Goal: Task Accomplishment & Management: Complete application form

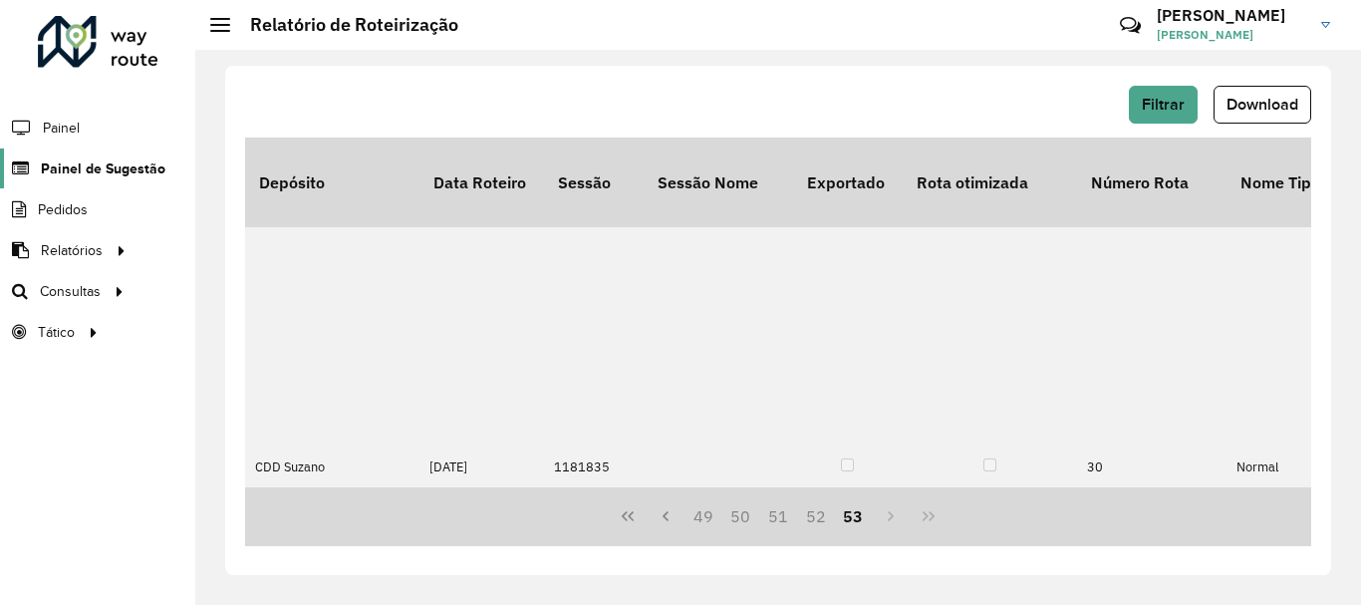
scroll to position [0, 7014]
click at [92, 155] on link "Painel de Sugestão" at bounding box center [82, 168] width 165 height 40
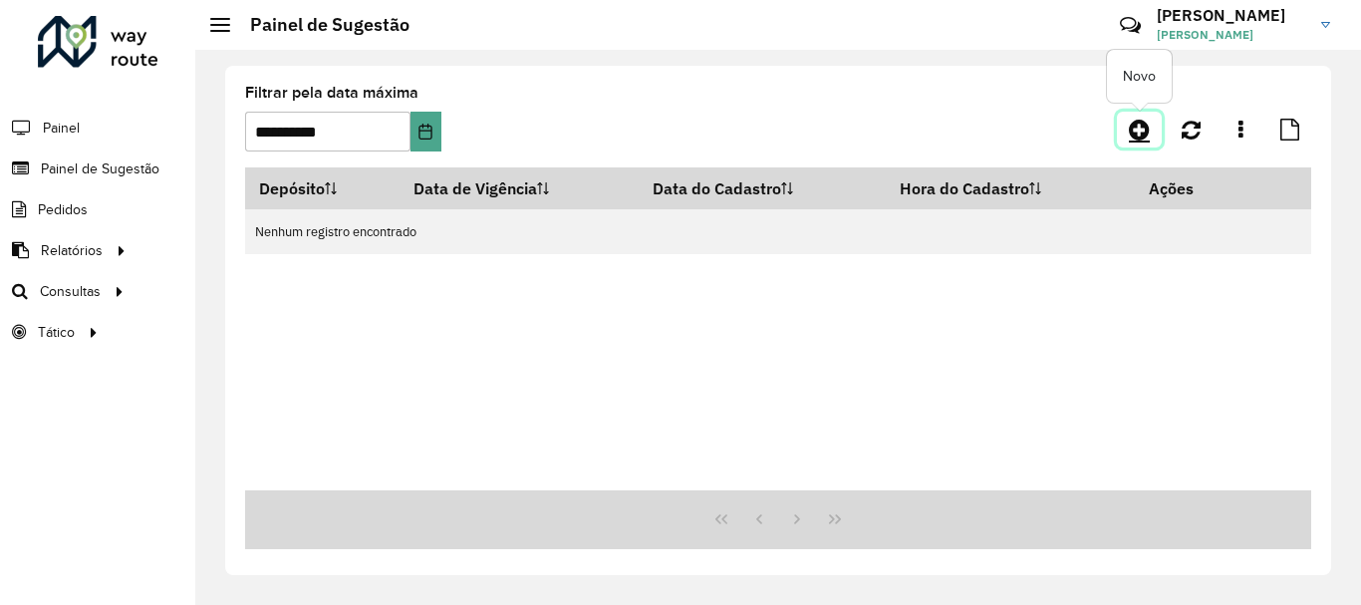
click at [1130, 136] on icon at bounding box center [1139, 130] width 21 height 24
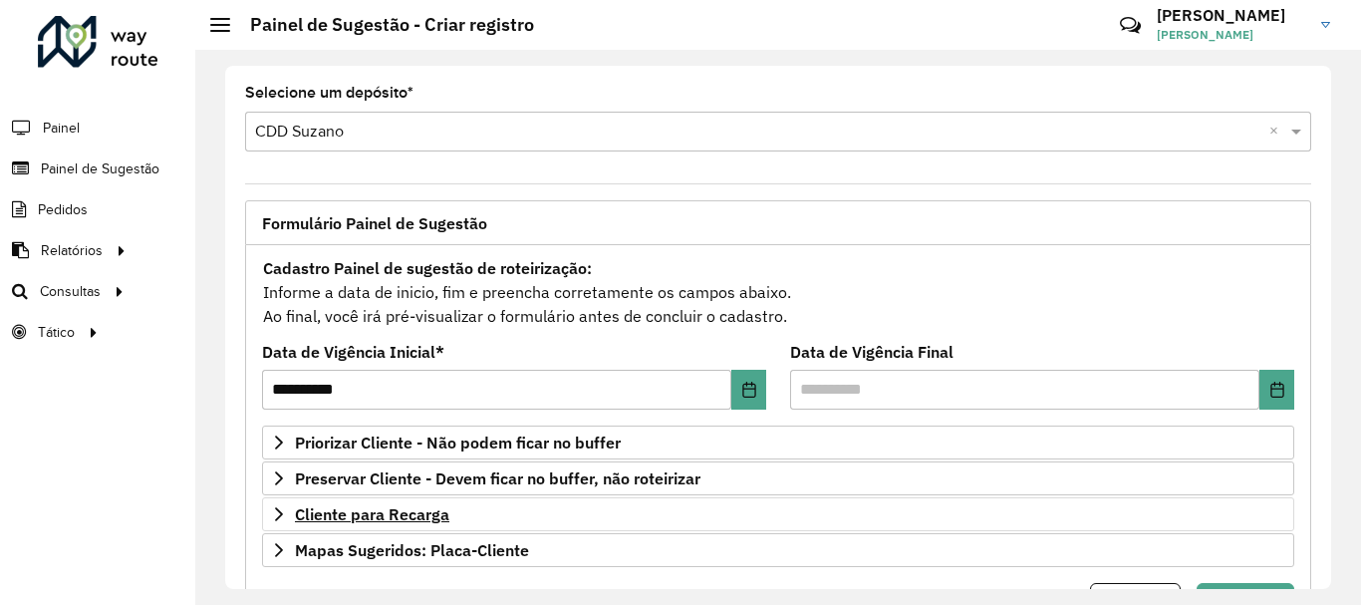
scroll to position [100, 0]
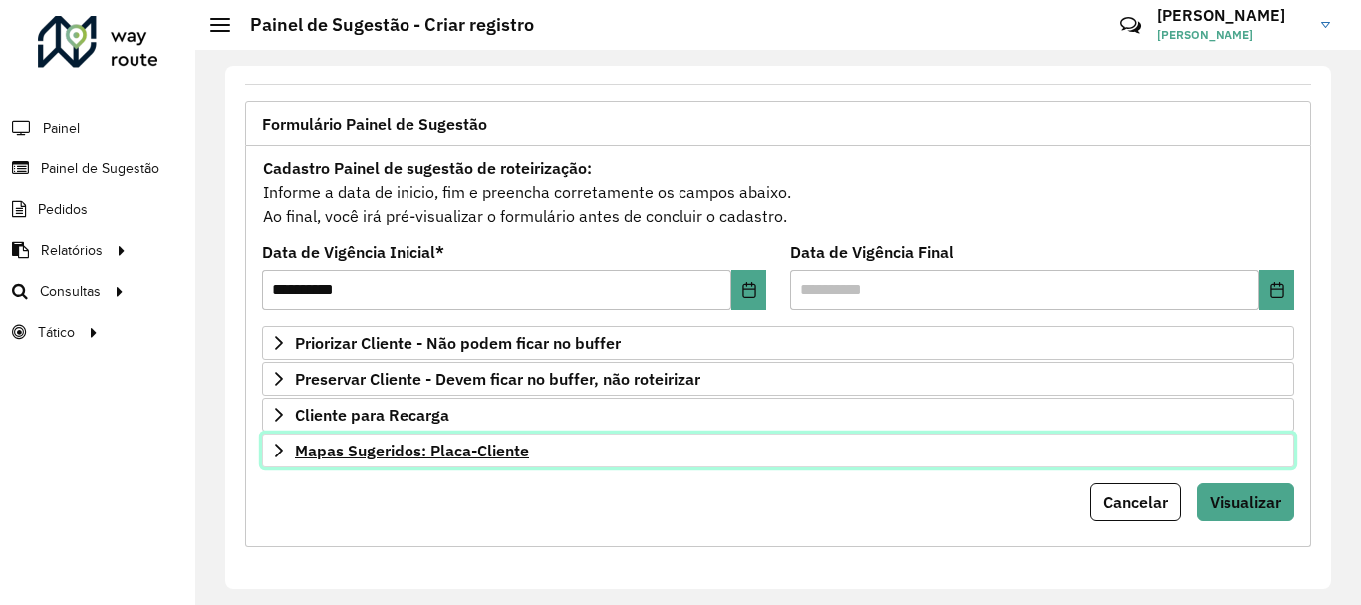
click at [436, 460] on link "Mapas Sugeridos: Placa-Cliente" at bounding box center [778, 450] width 1032 height 34
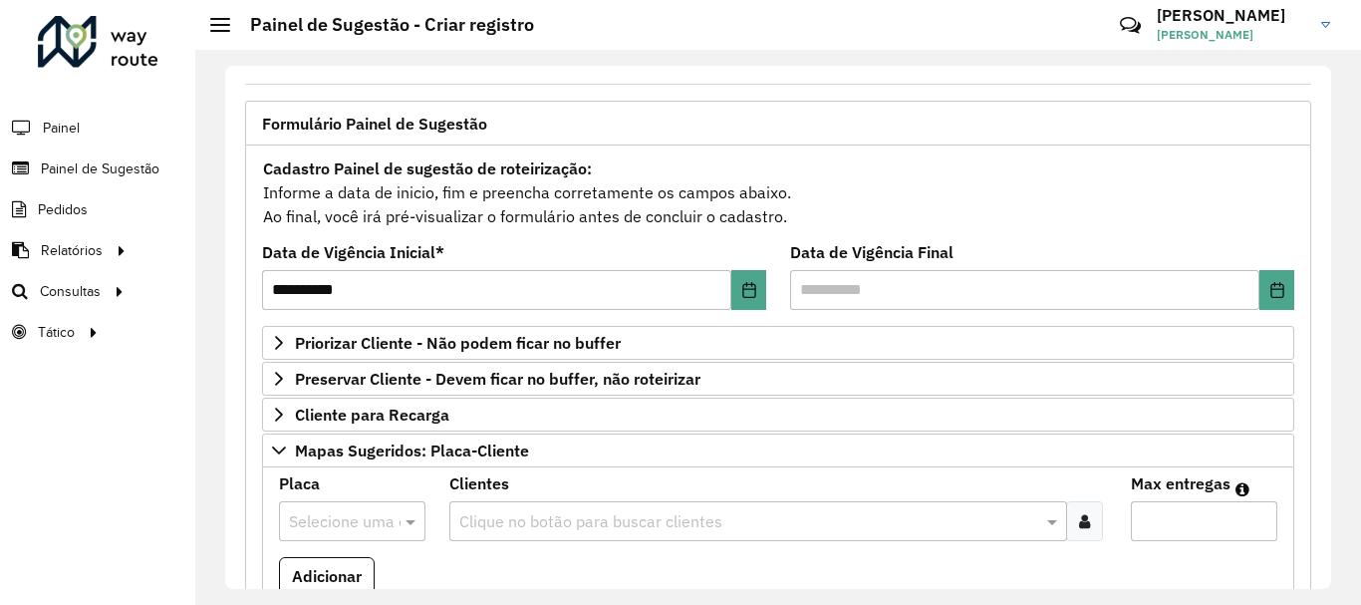
click at [359, 515] on input "text" at bounding box center [332, 522] width 87 height 24
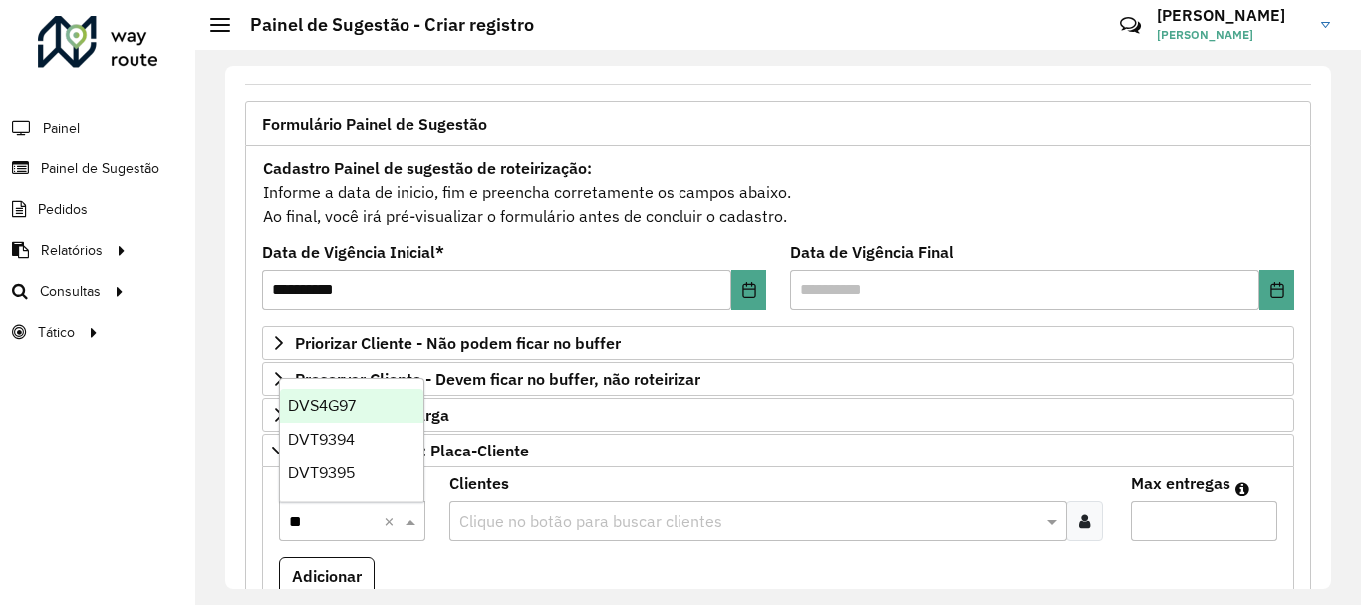
type input "***"
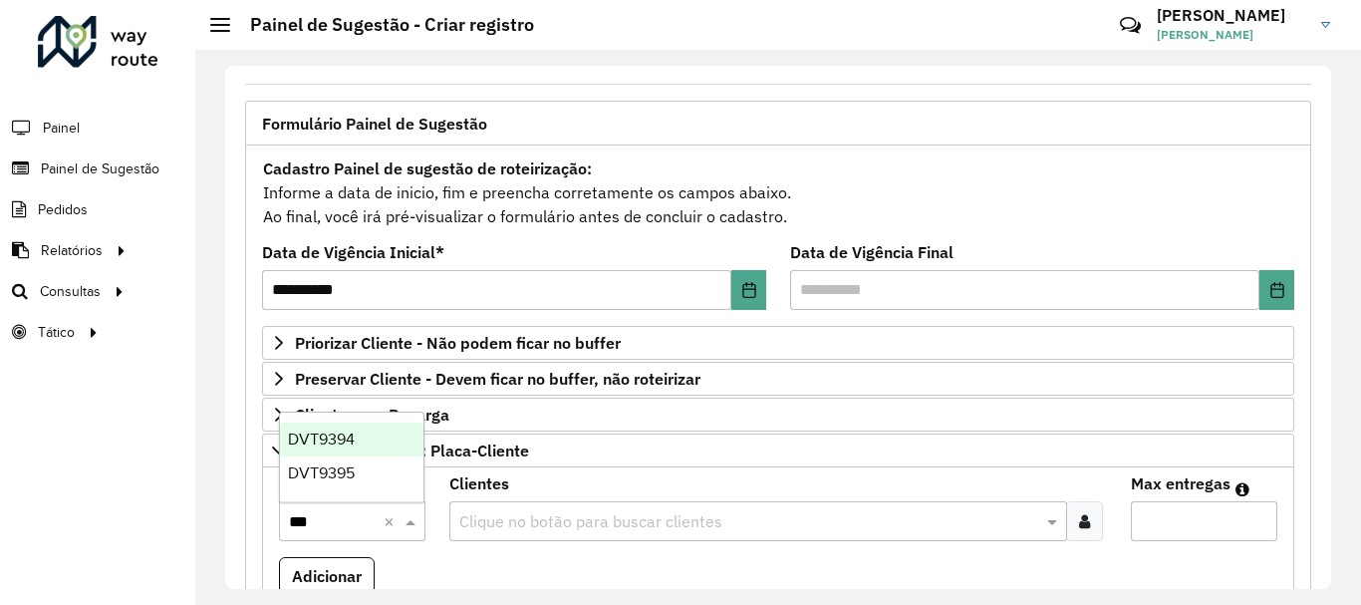
click at [368, 422] on div "DVT9394" at bounding box center [351, 439] width 143 height 34
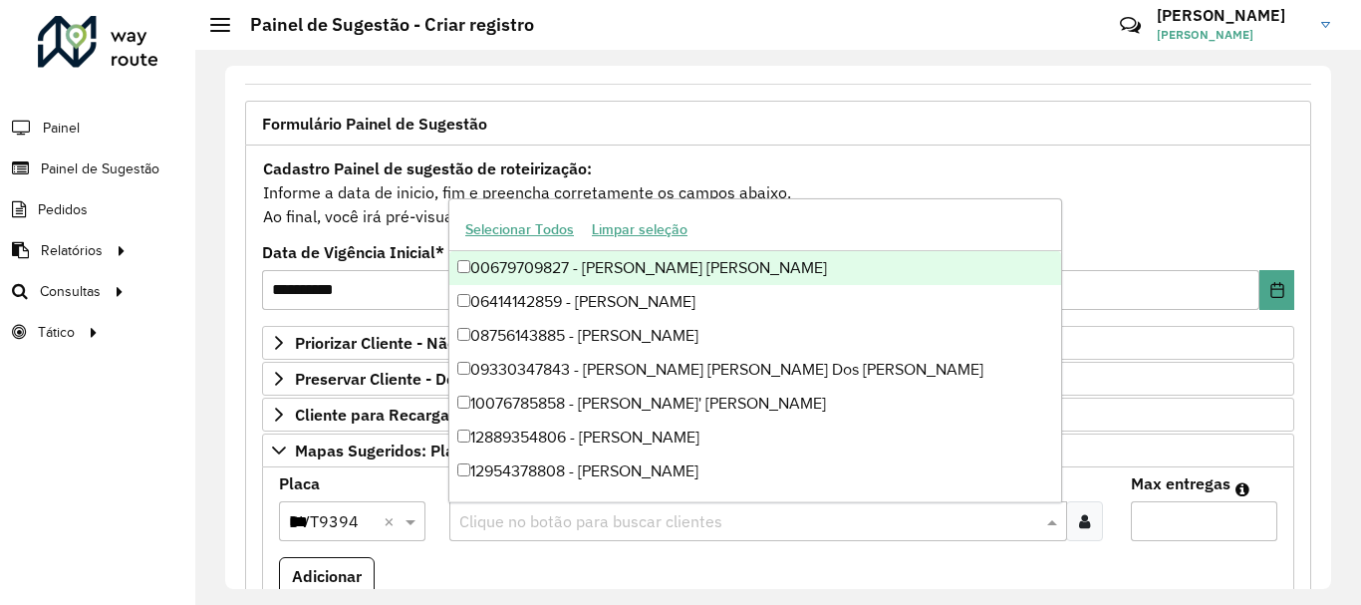
click at [500, 511] on input "text" at bounding box center [748, 522] width 588 height 24
click at [1141, 530] on input "Max entregas" at bounding box center [1204, 521] width 146 height 40
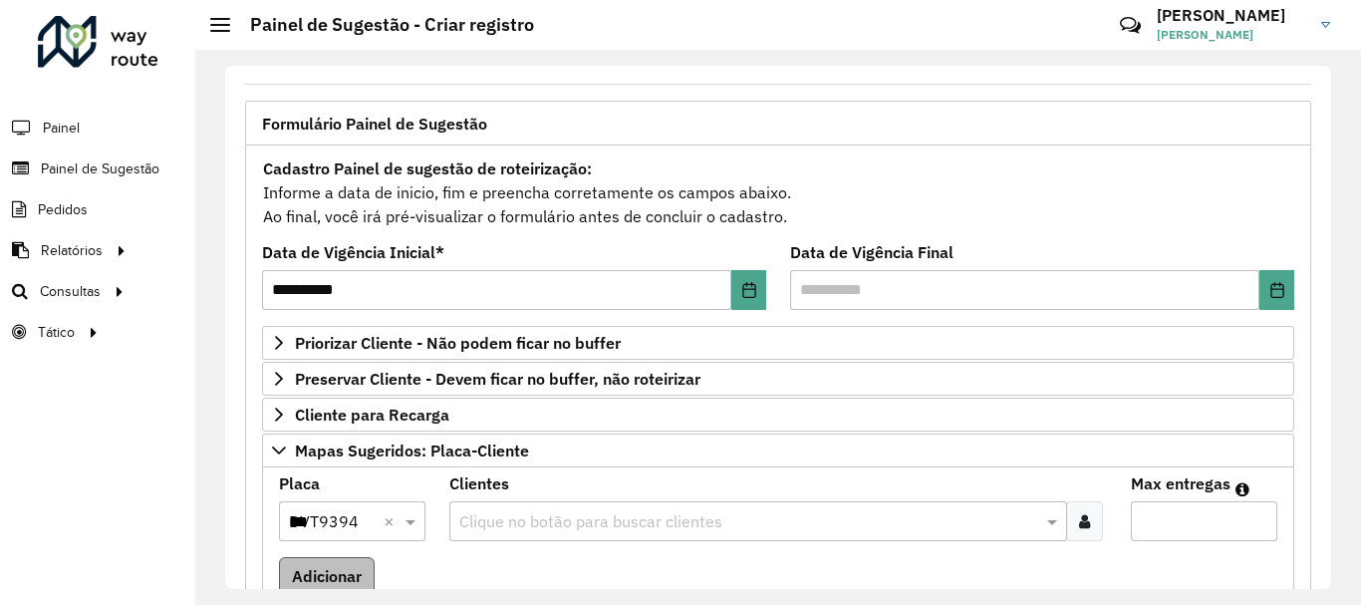
type input "**"
click at [356, 569] on button "Adicionar" at bounding box center [327, 576] width 96 height 38
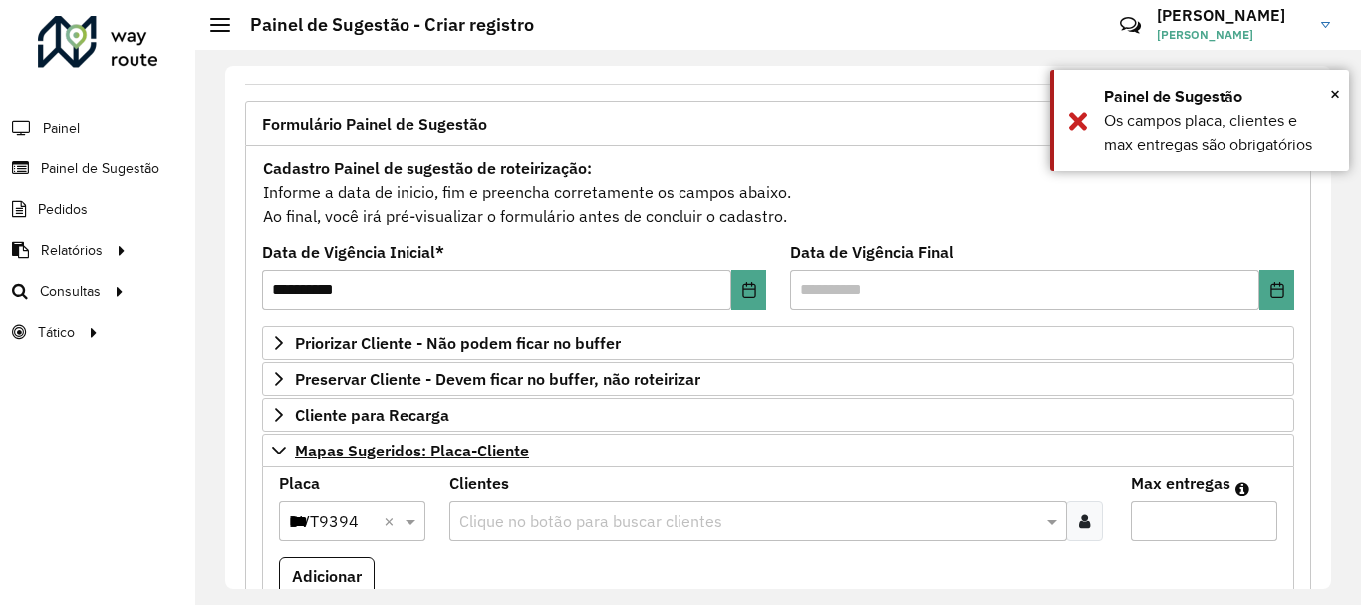
scroll to position [299, 0]
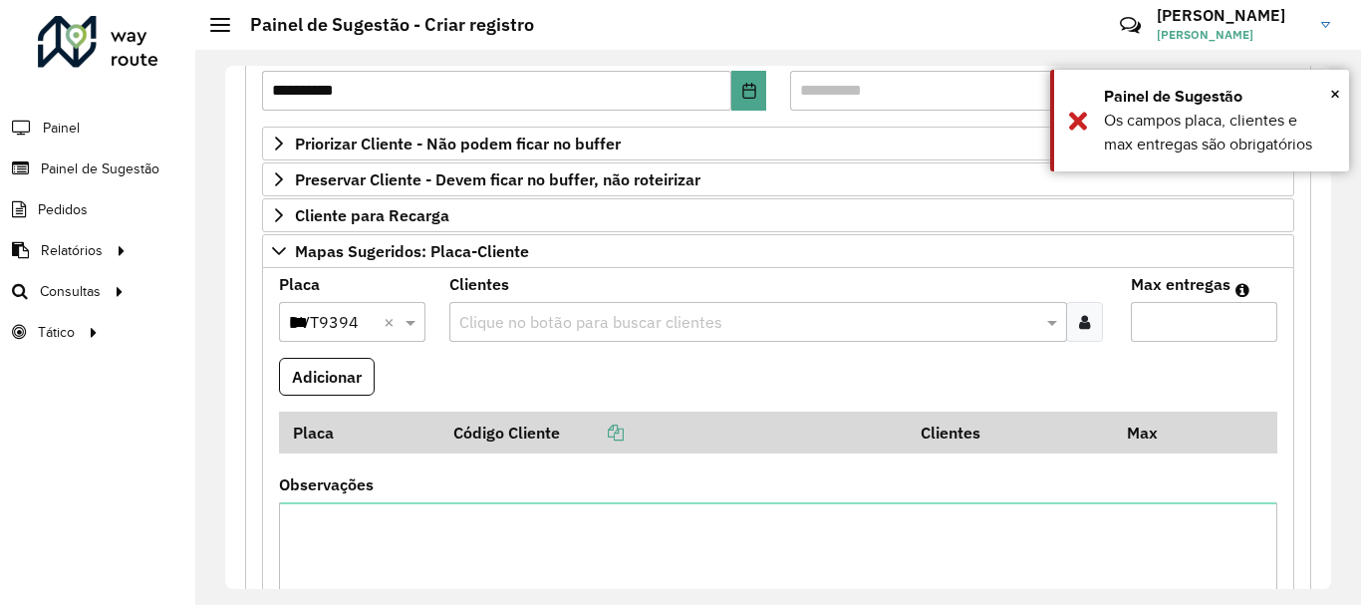
click at [561, 320] on input "text" at bounding box center [748, 323] width 588 height 24
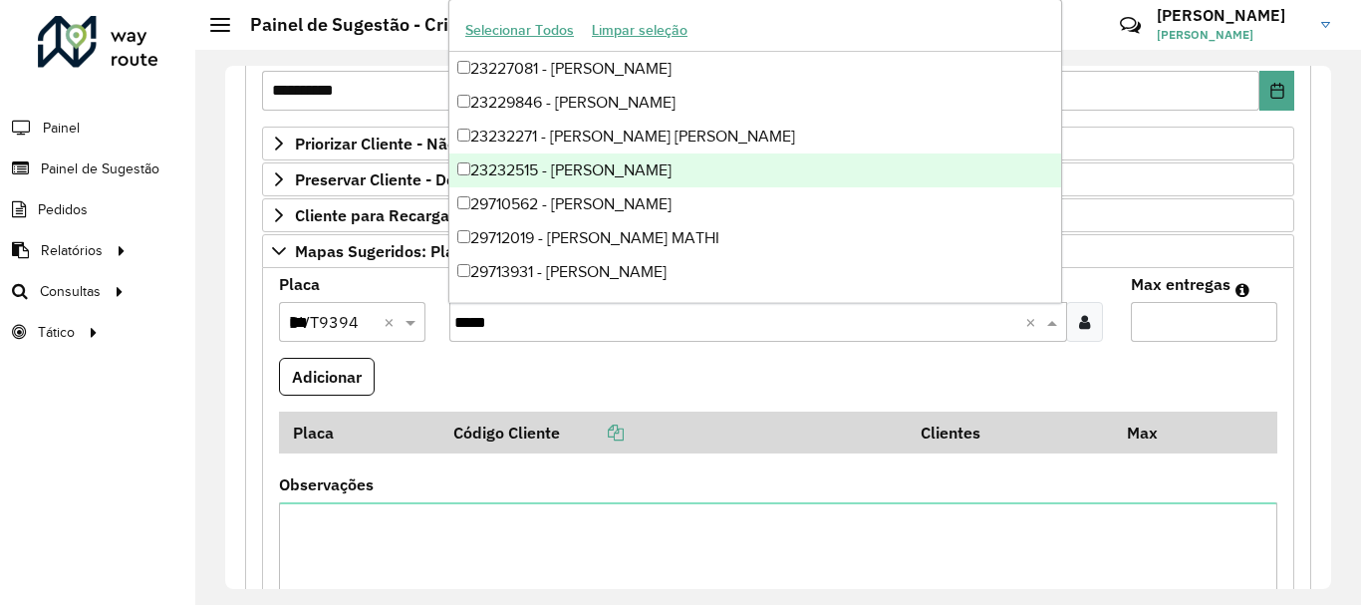
type input "******"
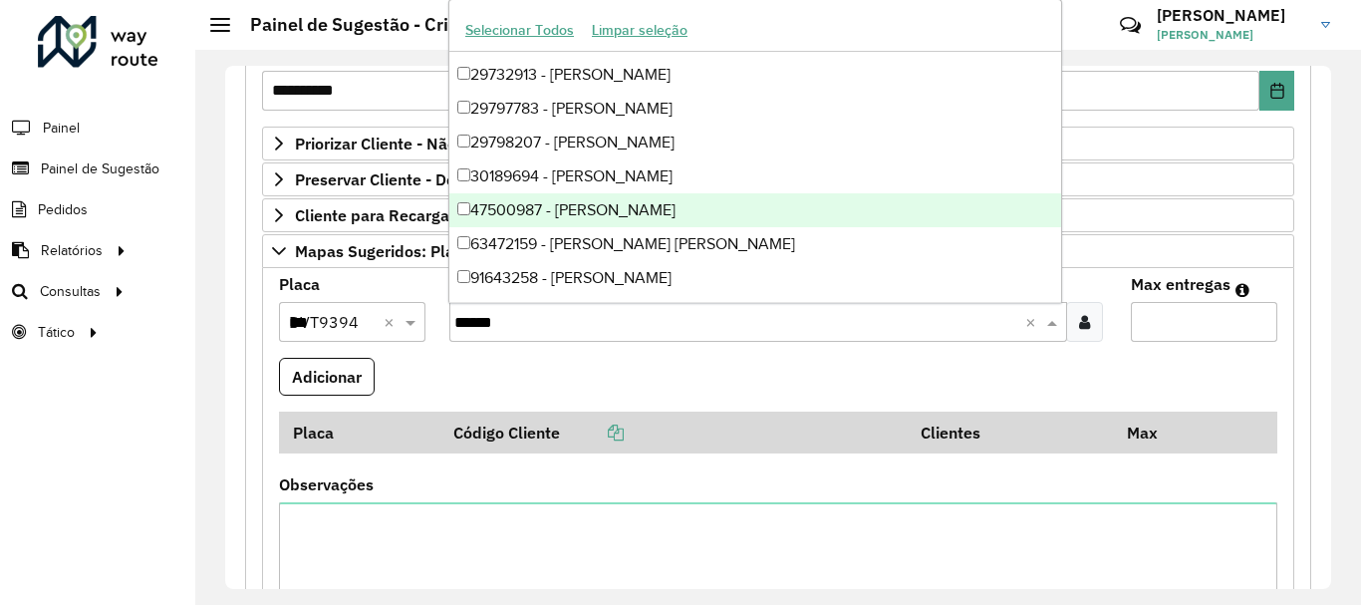
scroll to position [100, 0]
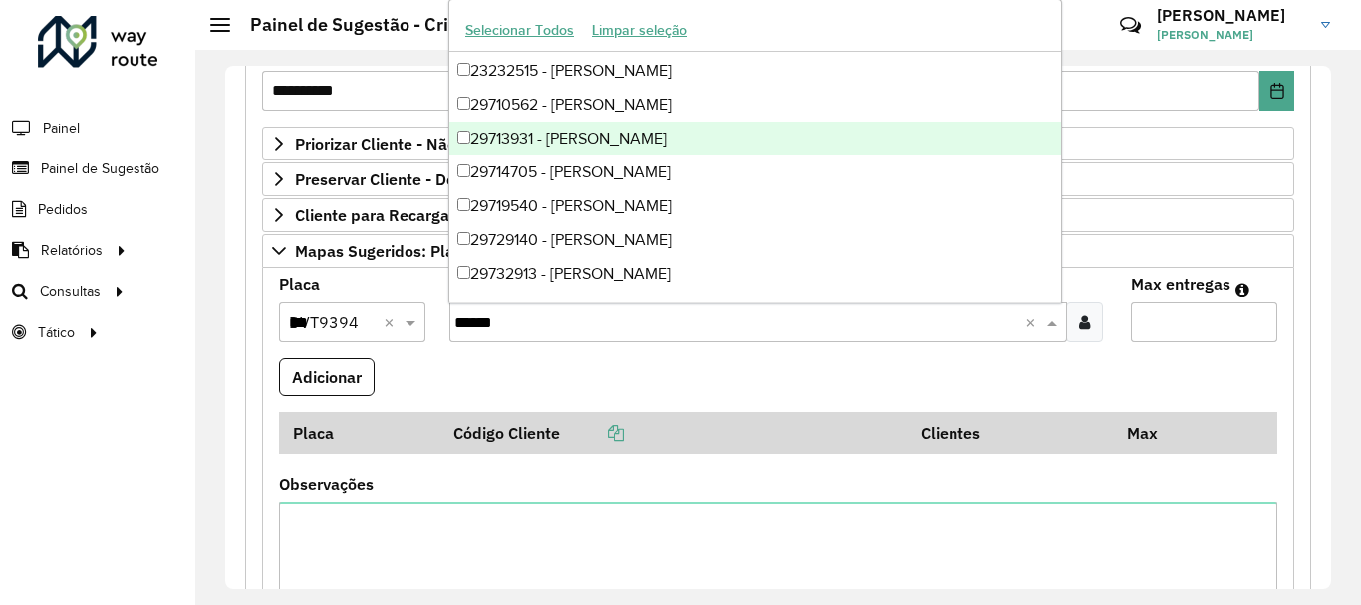
click at [675, 136] on div "29713931 - [PERSON_NAME]" at bounding box center [755, 139] width 612 height 34
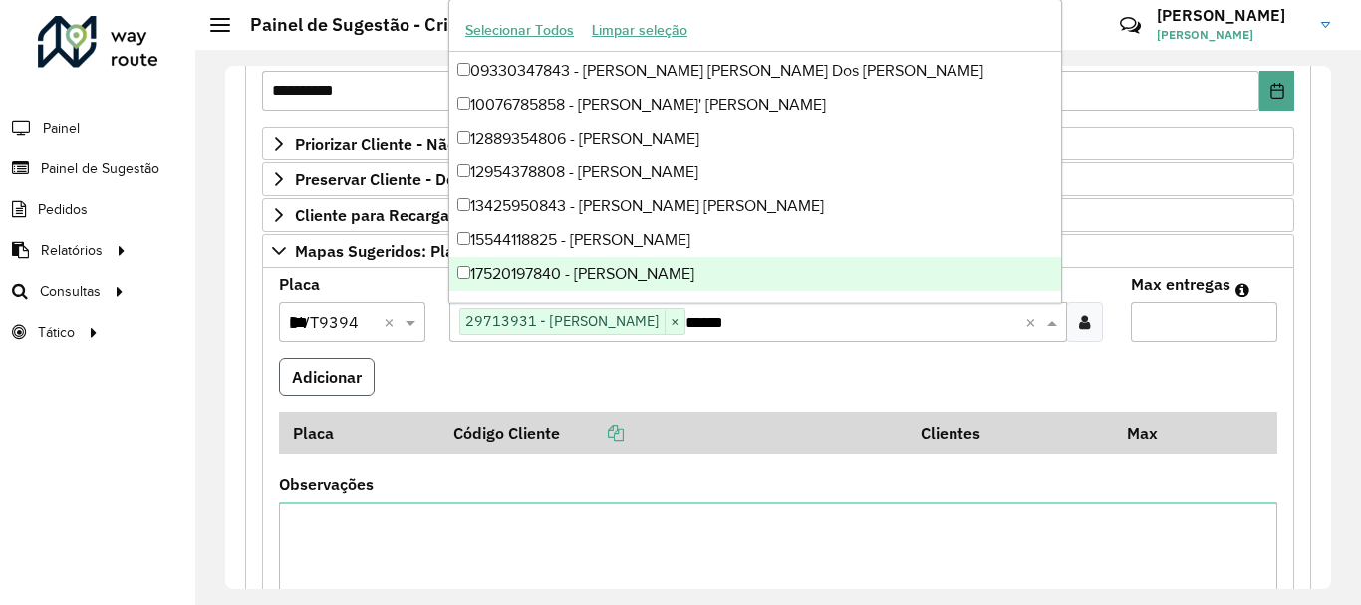
click at [330, 383] on button "Adicionar" at bounding box center [327, 377] width 96 height 38
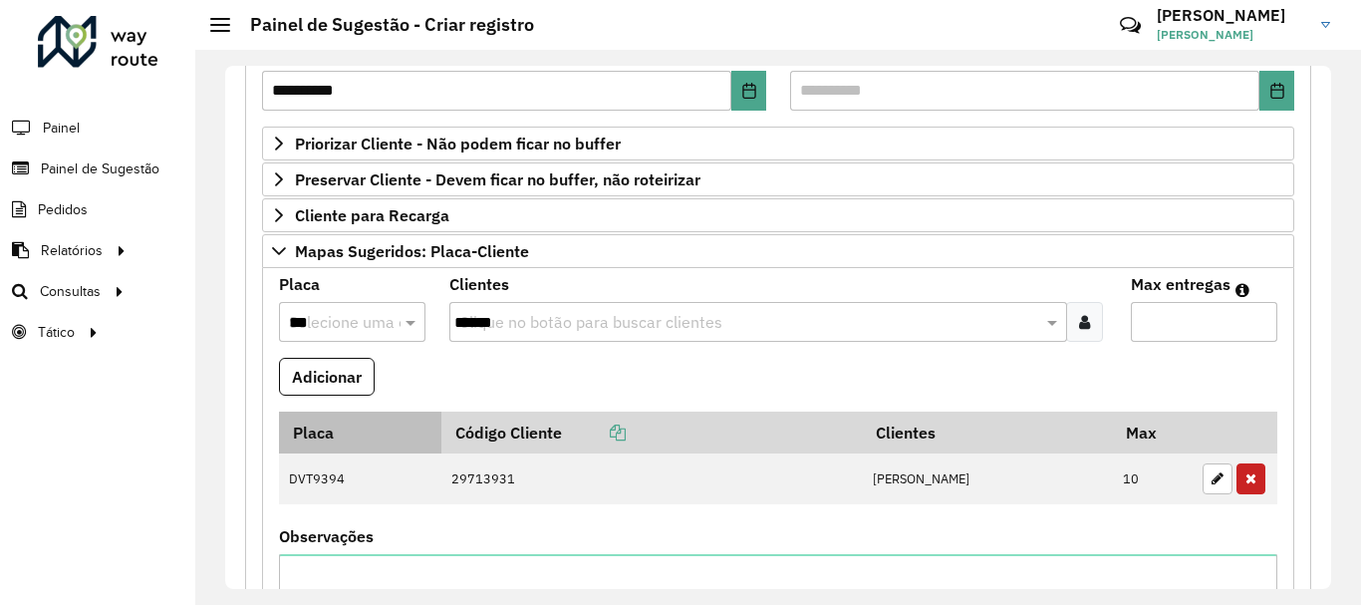
scroll to position [498, 0]
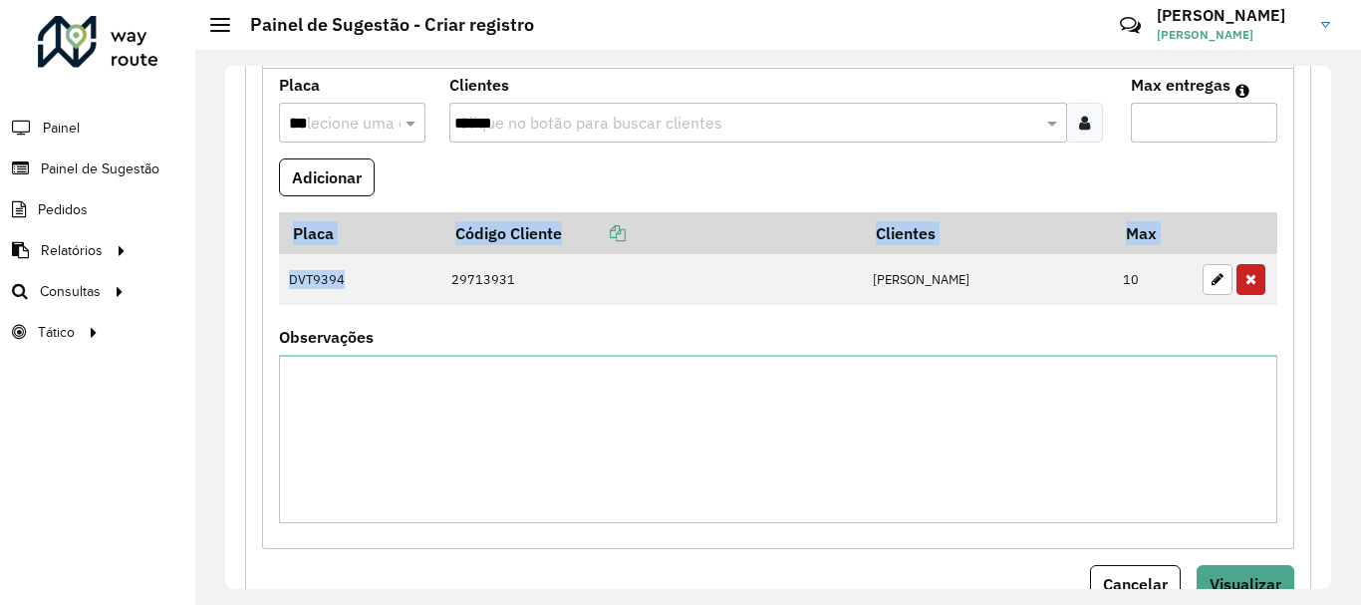
drag, startPoint x: 359, startPoint y: 286, endPoint x: 278, endPoint y: 280, distance: 80.9
click at [278, 280] on formly-field "Placa Código Cliente Clientes Max DVT9394 29713931 [PERSON_NAME] 10" at bounding box center [778, 271] width 1022 height 118
copy table "Placa Código Cliente Clientes Max DVT9394"
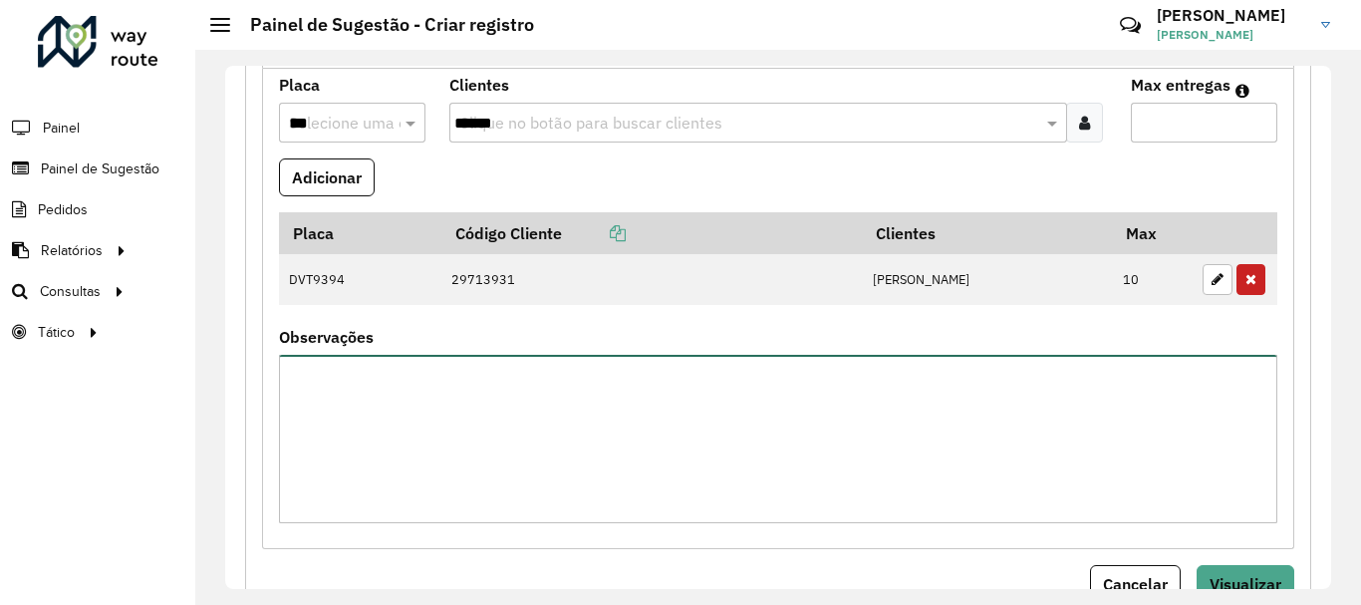
click at [375, 388] on textarea "Observações" at bounding box center [778, 439] width 998 height 168
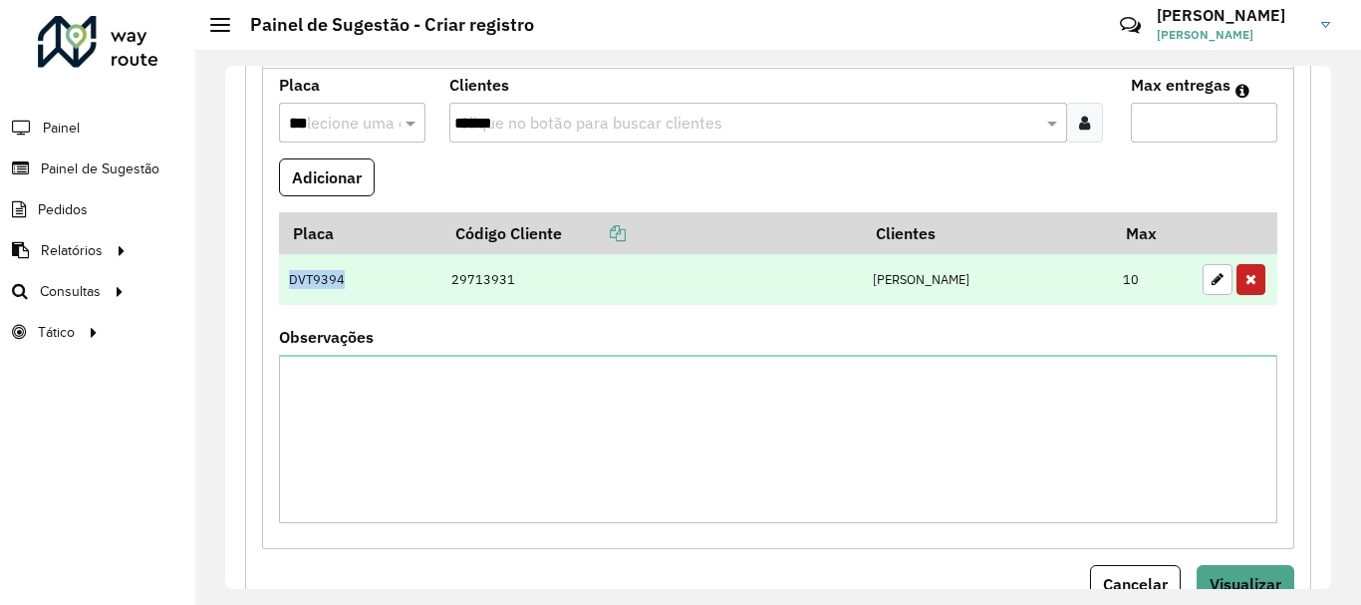
copy td "DVT9394"
drag, startPoint x: 360, startPoint y: 281, endPoint x: 288, endPoint y: 281, distance: 71.7
click at [288, 281] on td "DVT9394" at bounding box center [360, 280] width 162 height 52
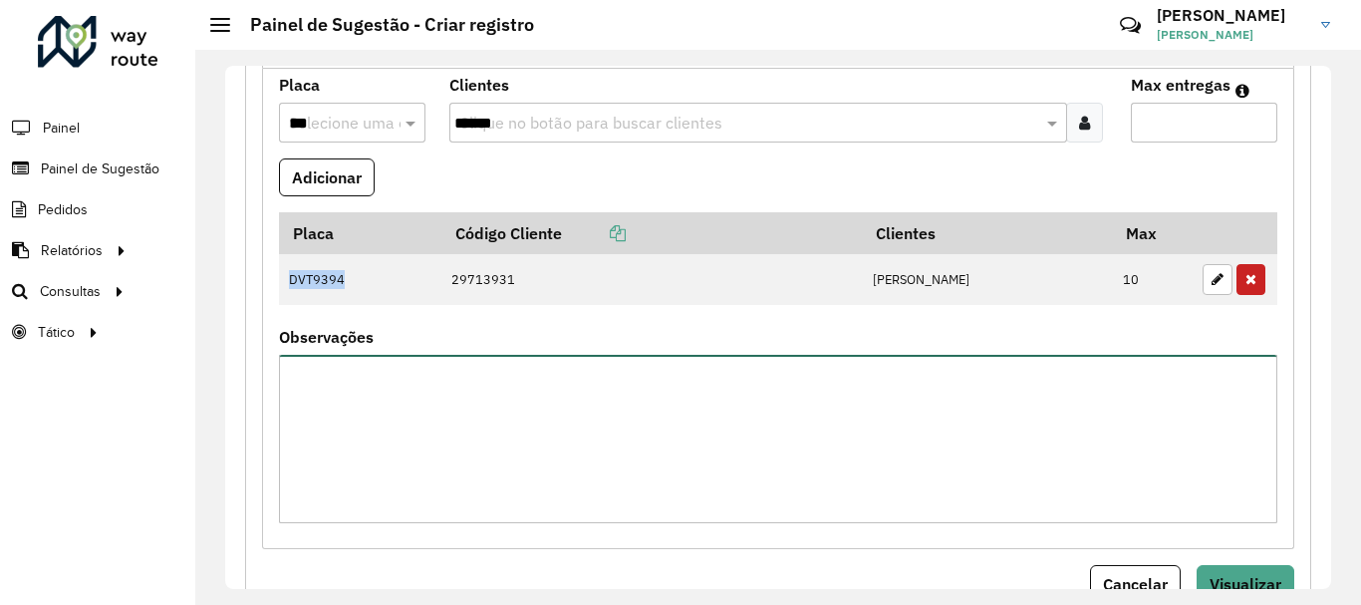
click at [324, 381] on textarea "Observações" at bounding box center [778, 439] width 998 height 168
paste textarea "*******"
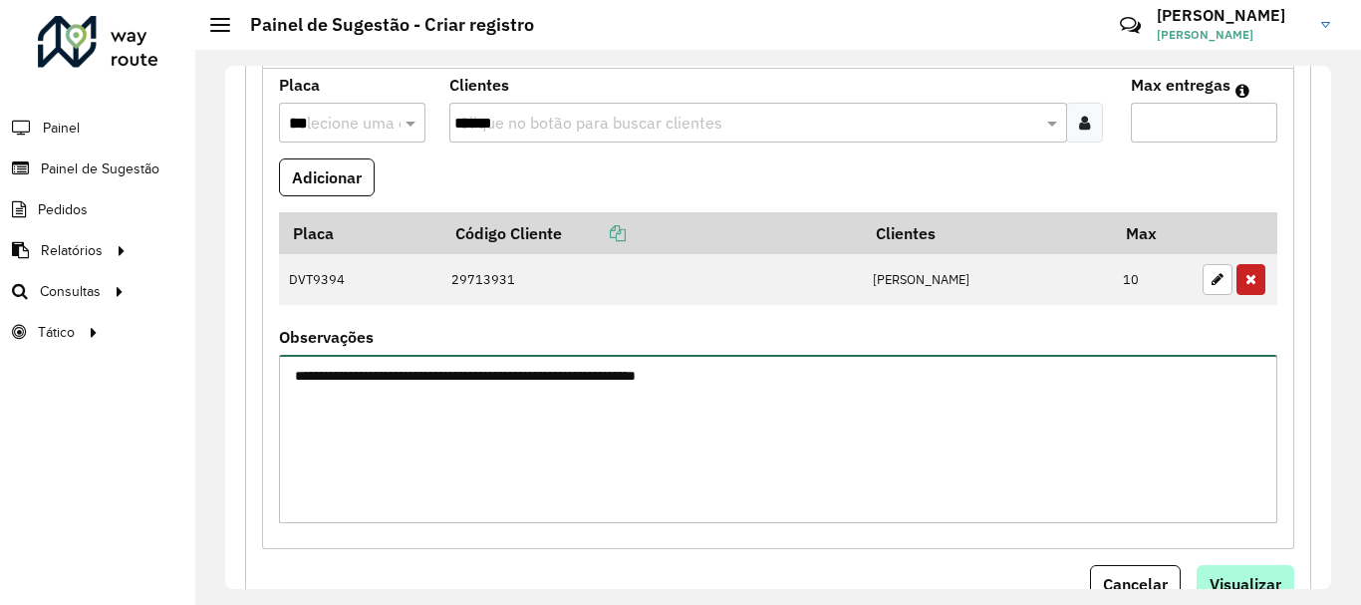
type textarea "**********"
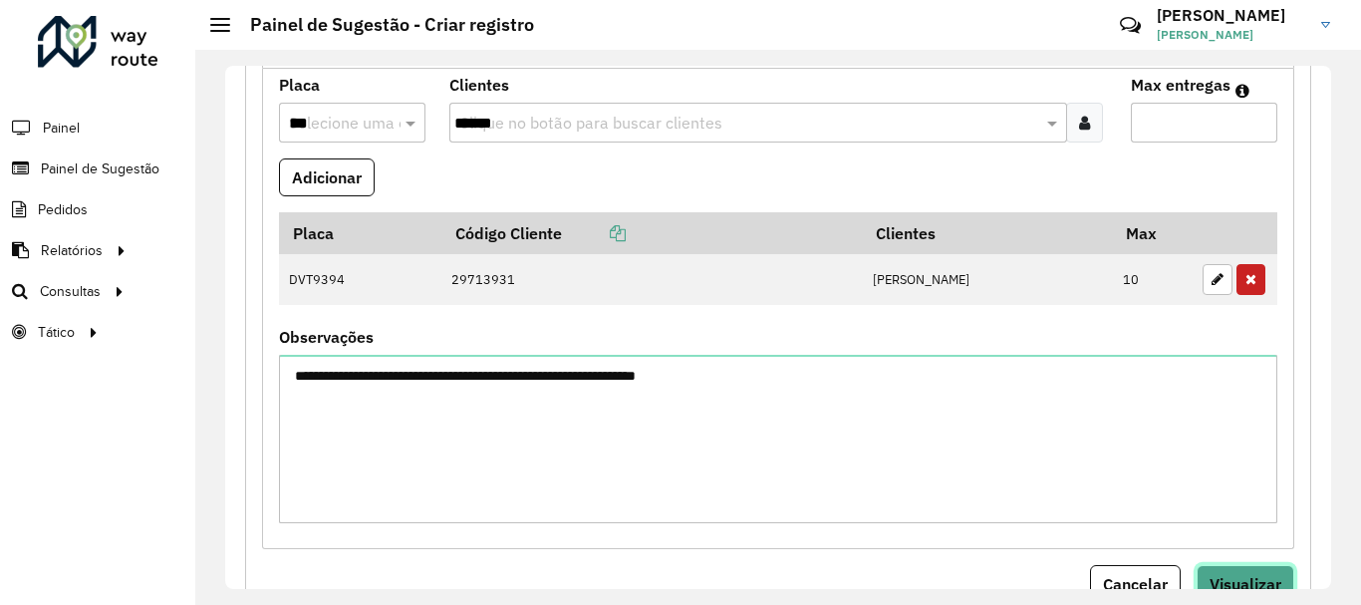
click at [1252, 583] on span "Visualizar" at bounding box center [1245, 584] width 72 height 20
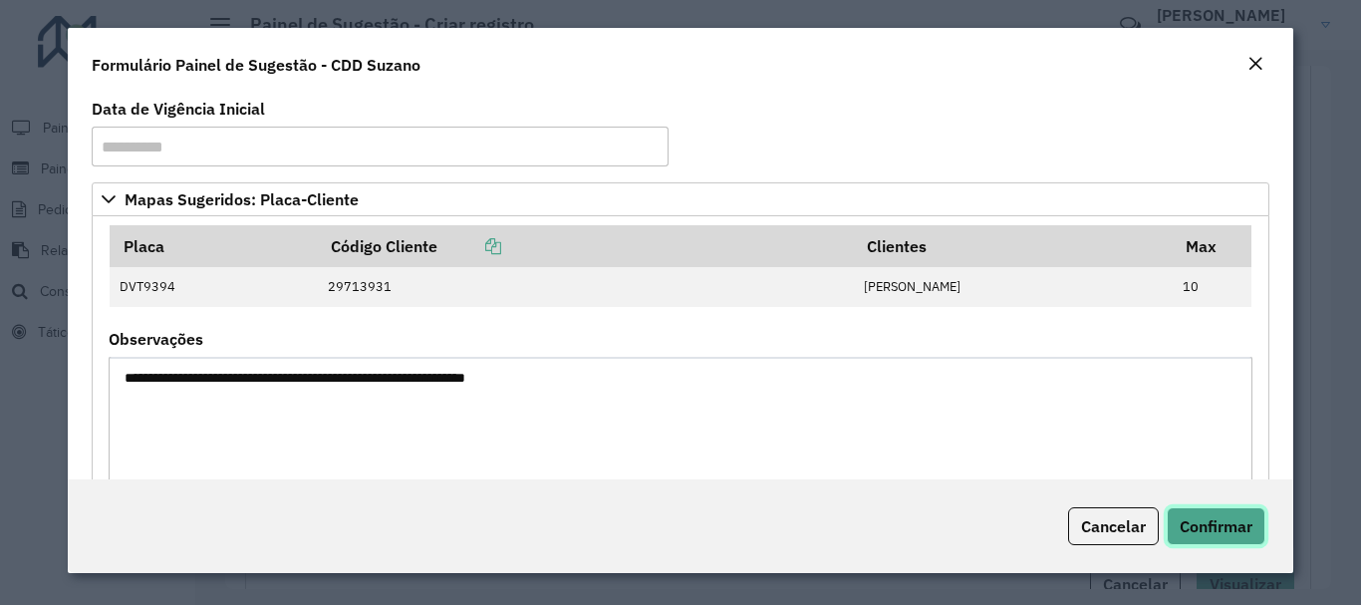
click at [1204, 535] on span "Confirmar" at bounding box center [1216, 526] width 73 height 20
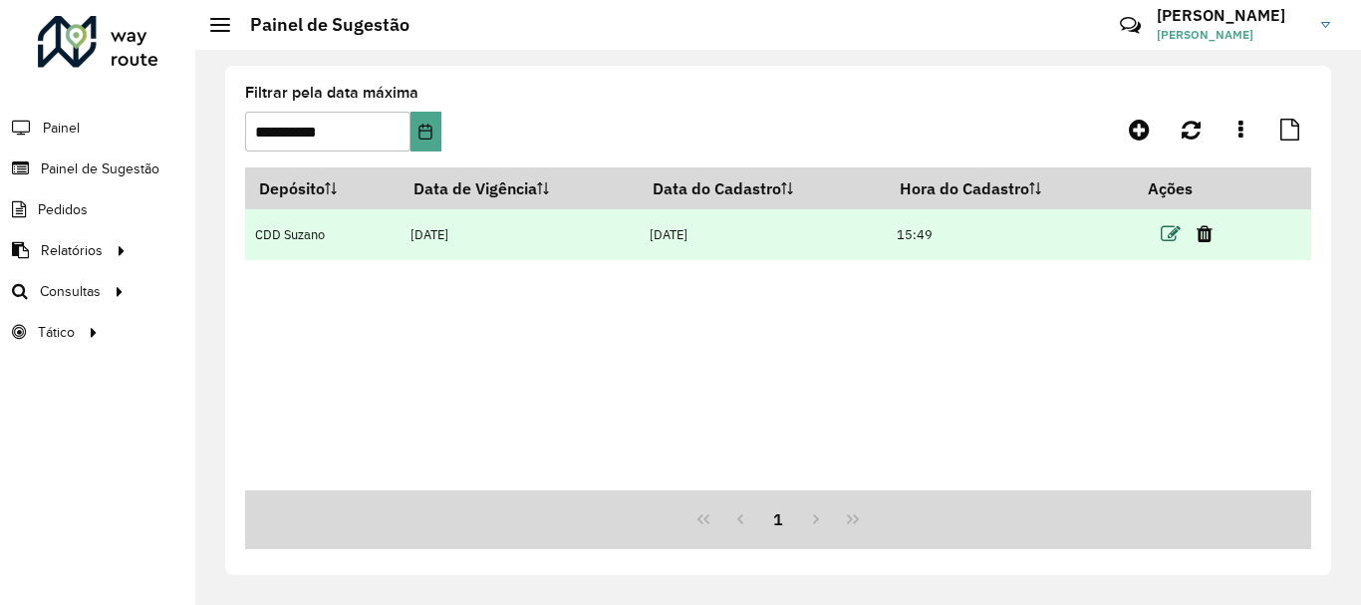
click at [1173, 240] on icon at bounding box center [1171, 234] width 20 height 20
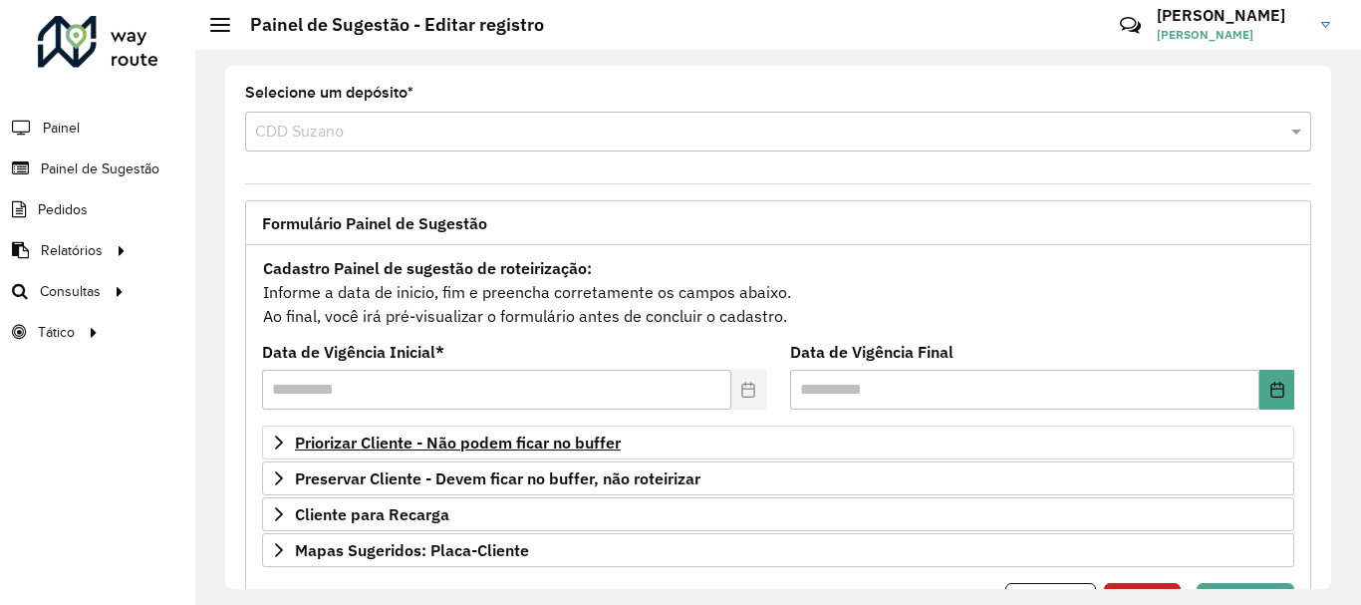
scroll to position [102, 0]
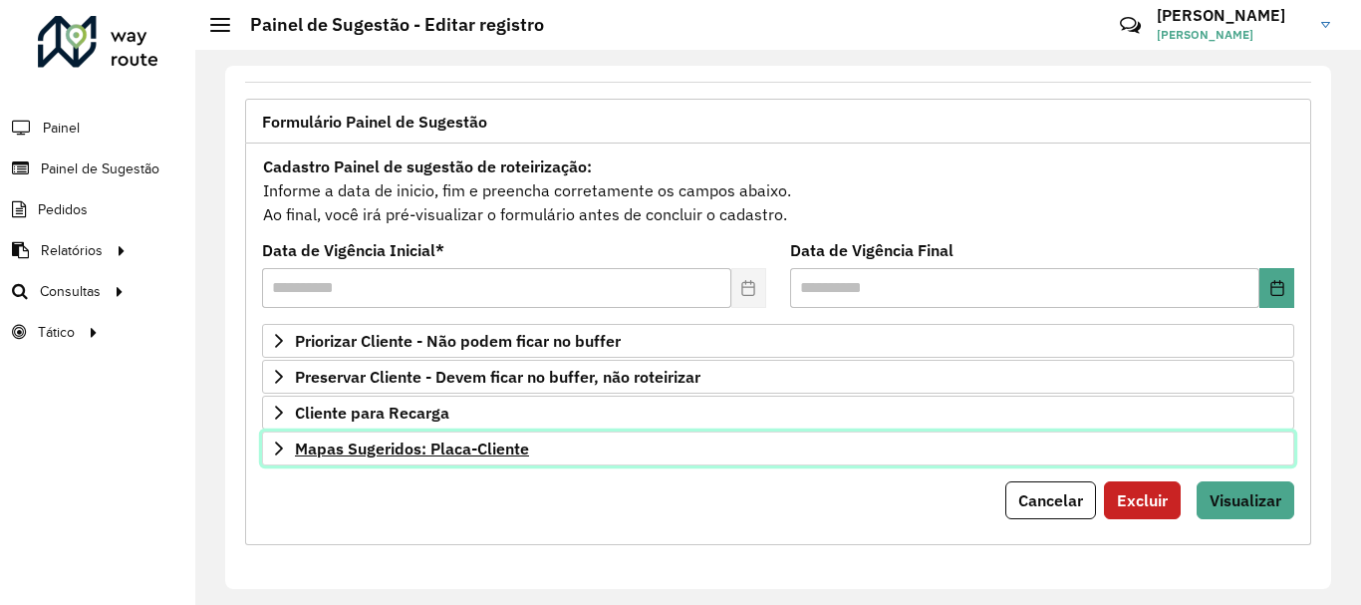
click at [854, 446] on link "Mapas Sugeridos: Placa-Cliente" at bounding box center [778, 448] width 1032 height 34
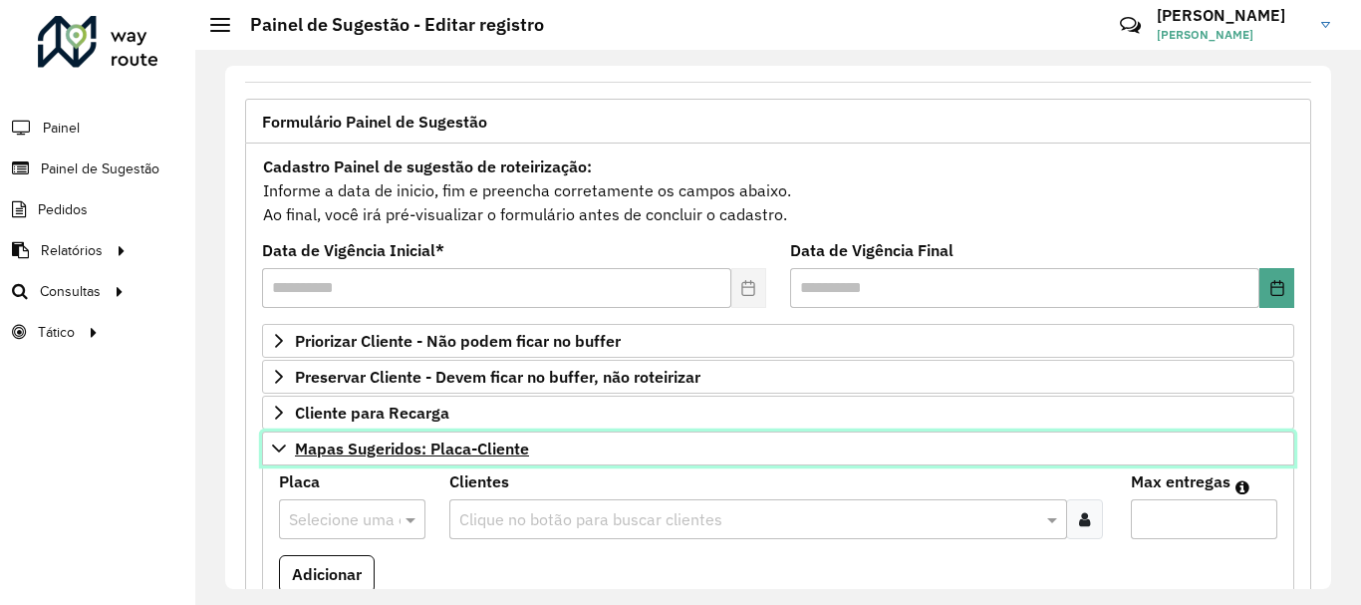
scroll to position [400, 0]
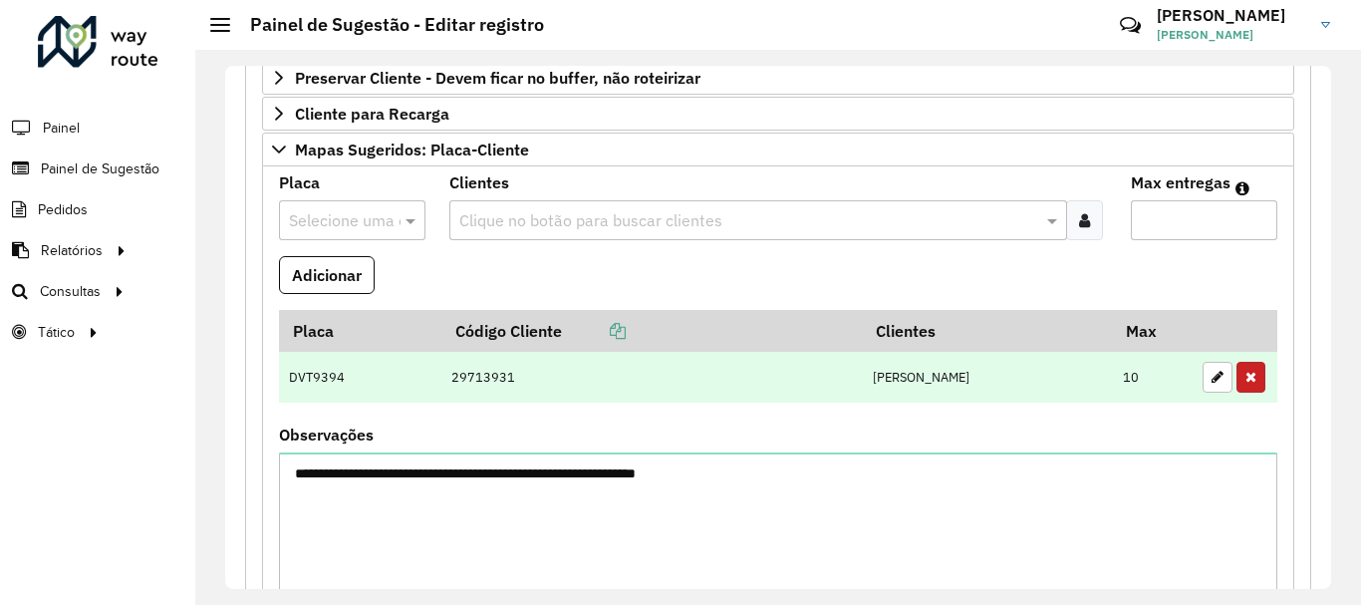
click at [1251, 378] on button "button" at bounding box center [1250, 377] width 29 height 31
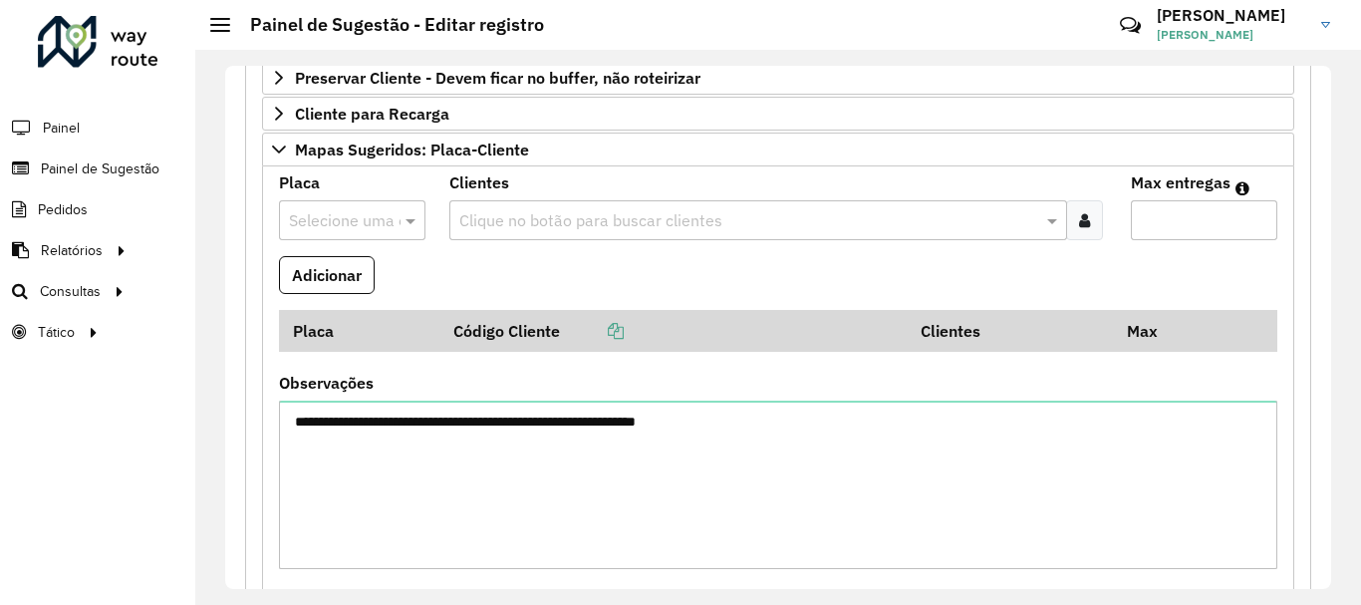
scroll to position [530, 0]
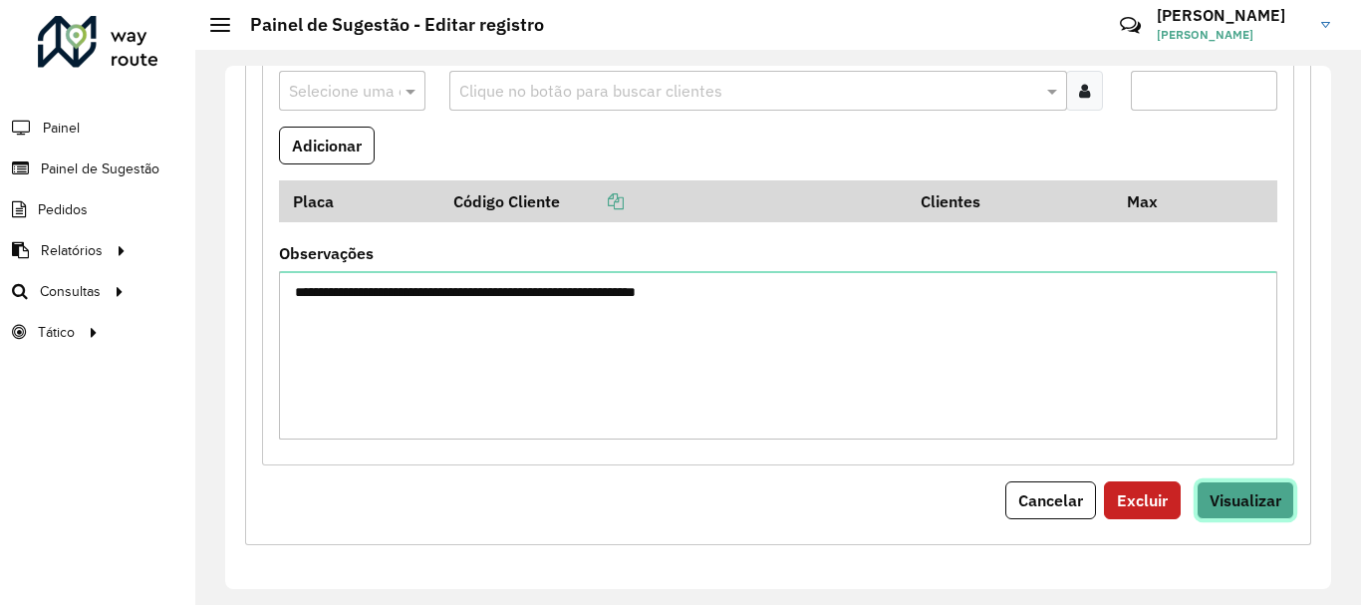
click at [1223, 507] on span "Visualizar" at bounding box center [1245, 500] width 72 height 20
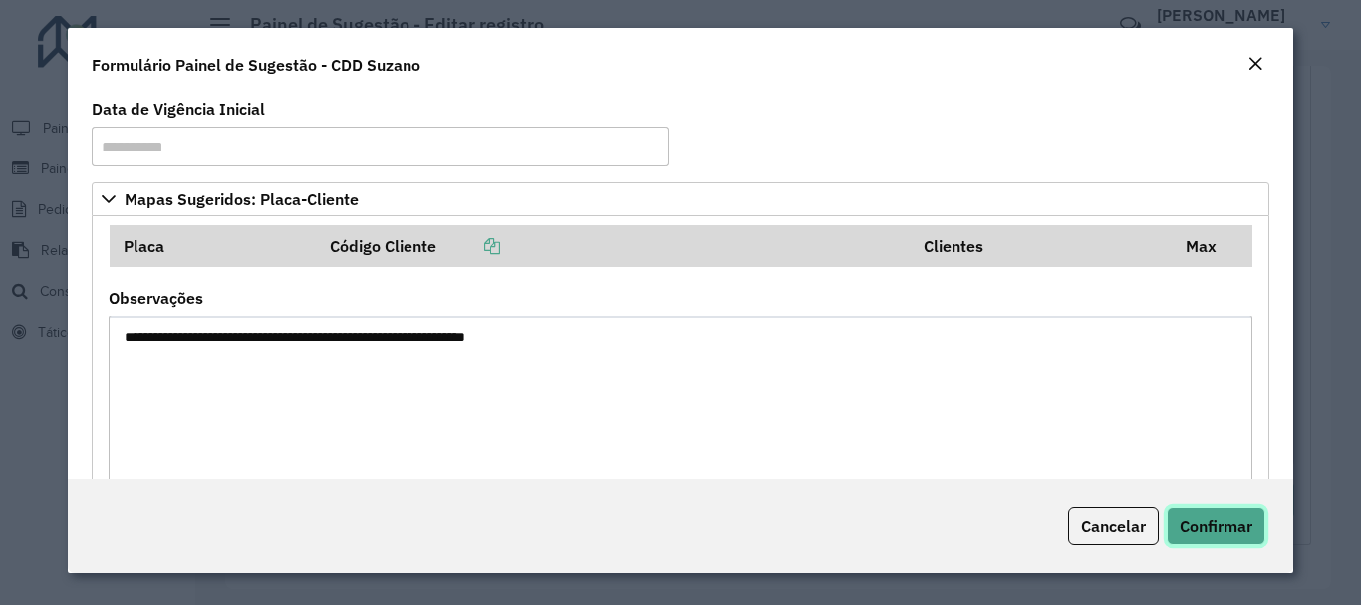
click at [1224, 518] on span "Confirmar" at bounding box center [1216, 526] width 73 height 20
